Goal: Find specific page/section: Find specific page/section

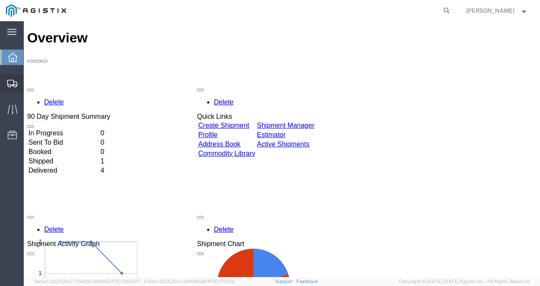
click at [14, 81] on icon at bounding box center [12, 84] width 10 height 8
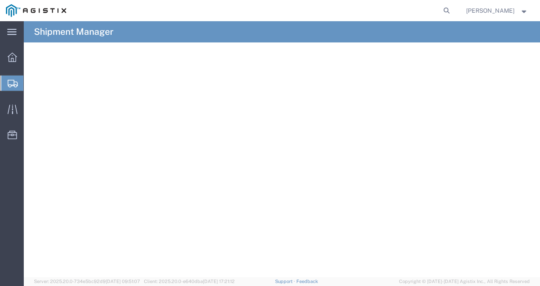
click at [30, 82] on span "Shipments" at bounding box center [26, 83] width 7 height 17
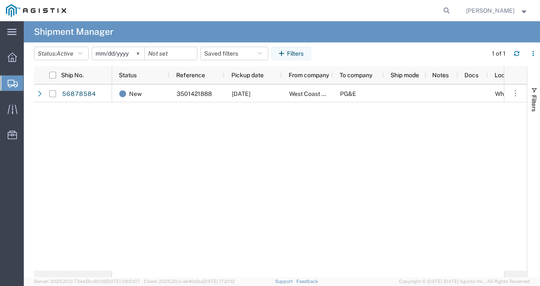
click at [13, 82] on icon at bounding box center [13, 84] width 10 height 8
